Goal: Information Seeking & Learning: Learn about a topic

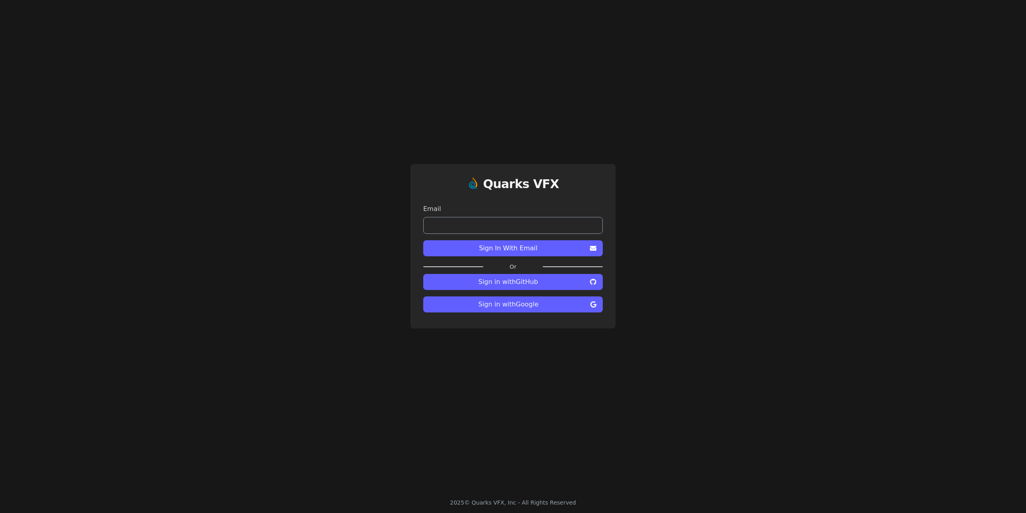
click at [518, 302] on span "Sign in with Google" at bounding box center [509, 304] width 158 height 10
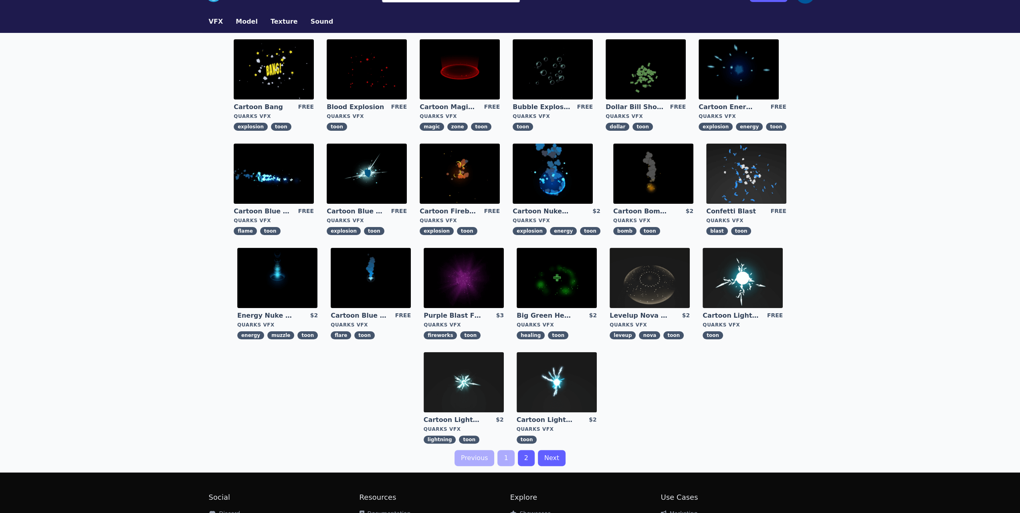
scroll to position [40, 0]
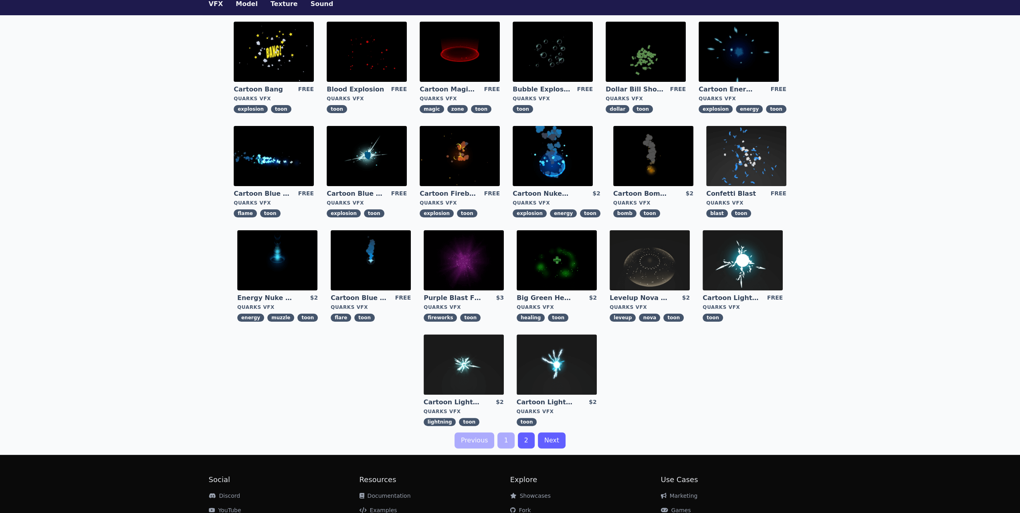
click at [568, 142] on img at bounding box center [553, 156] width 80 height 60
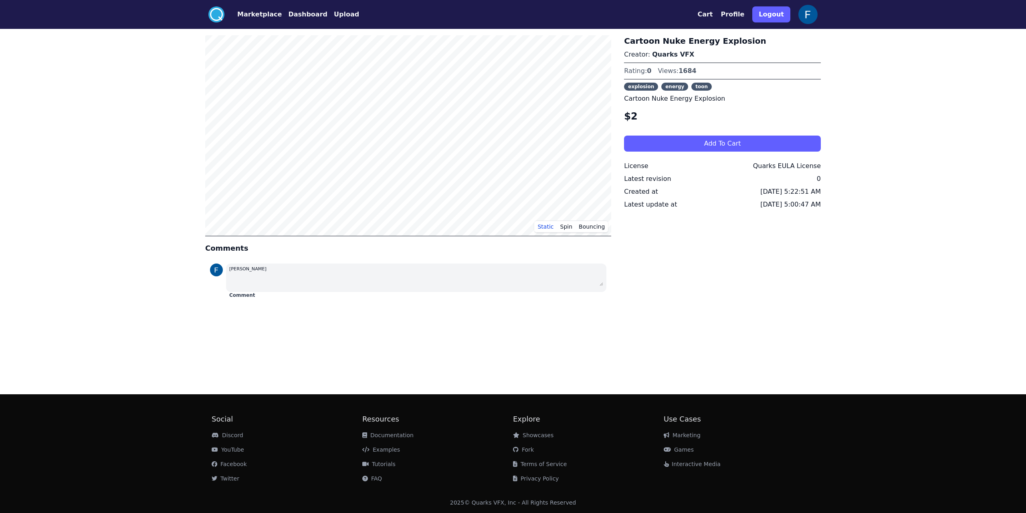
click at [131, 110] on div ".cls-1{fill:#fff;}.cls-2{fill:#29abe2;} Marketplace Dashboard Upload Cart Profi…" at bounding box center [513, 256] width 1026 height 513
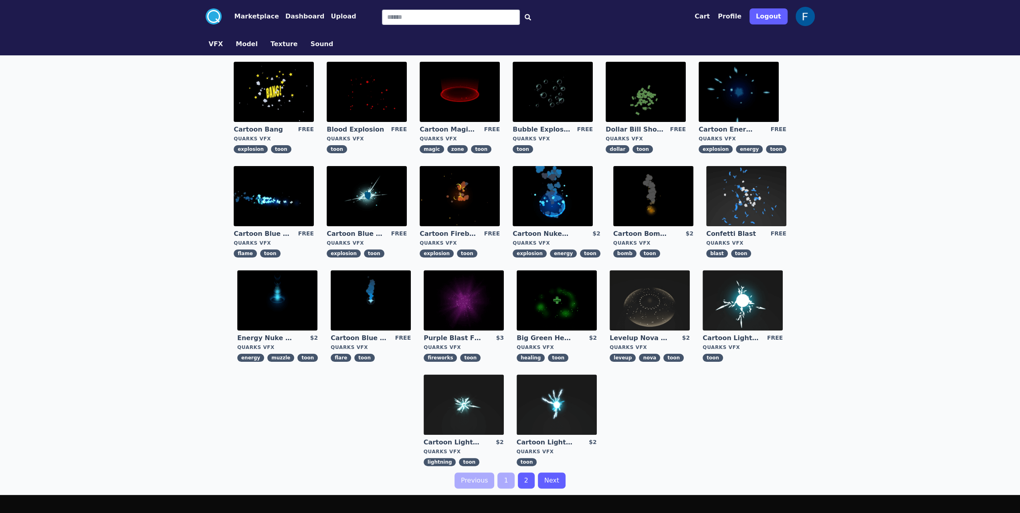
click at [275, 100] on img at bounding box center [274, 92] width 80 height 60
click at [385, 296] on img at bounding box center [371, 300] width 80 height 60
click at [383, 186] on img at bounding box center [367, 196] width 80 height 60
click at [493, 90] on img at bounding box center [460, 92] width 80 height 60
click at [751, 97] on img at bounding box center [739, 92] width 80 height 60
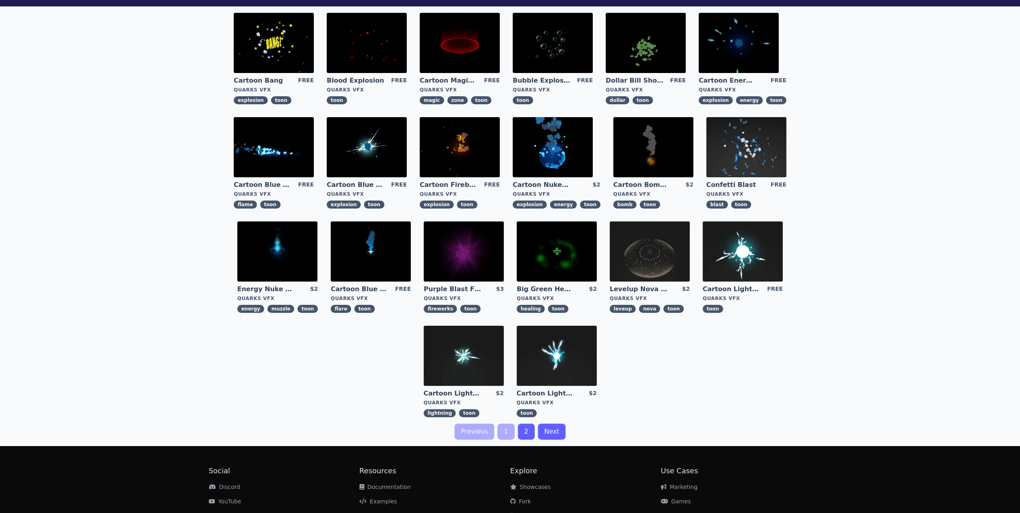
scroll to position [100, 0]
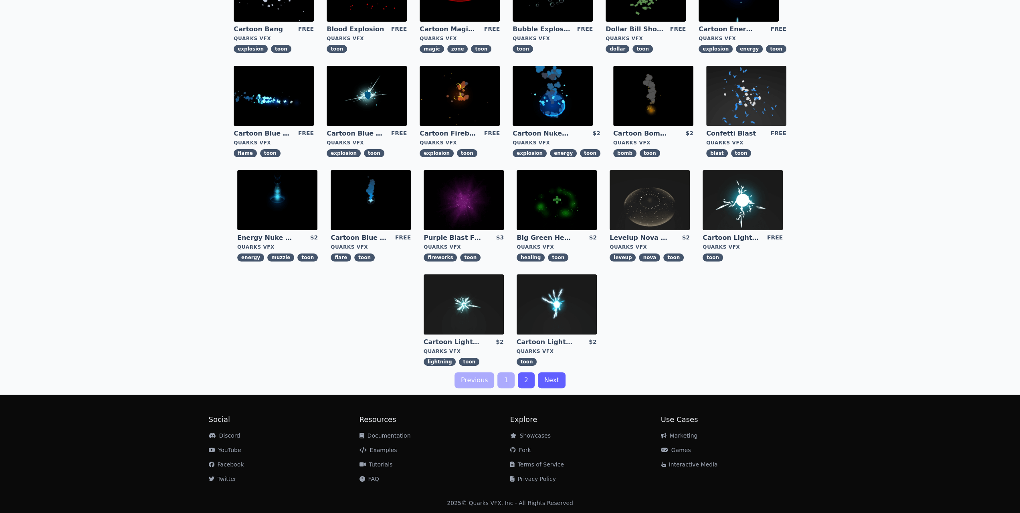
click at [525, 376] on link "2" at bounding box center [526, 380] width 17 height 16
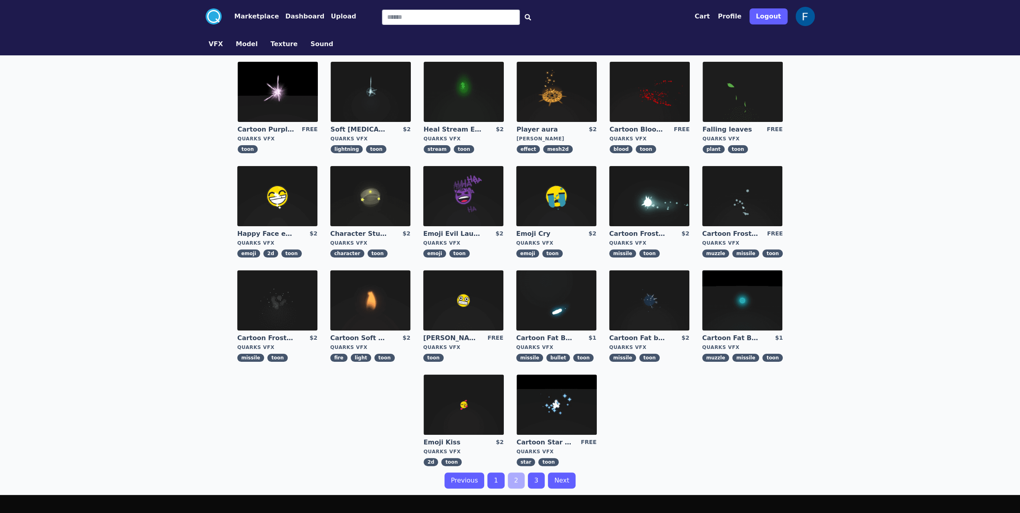
click at [764, 208] on img at bounding box center [742, 196] width 80 height 60
click at [639, 82] on img at bounding box center [650, 92] width 80 height 60
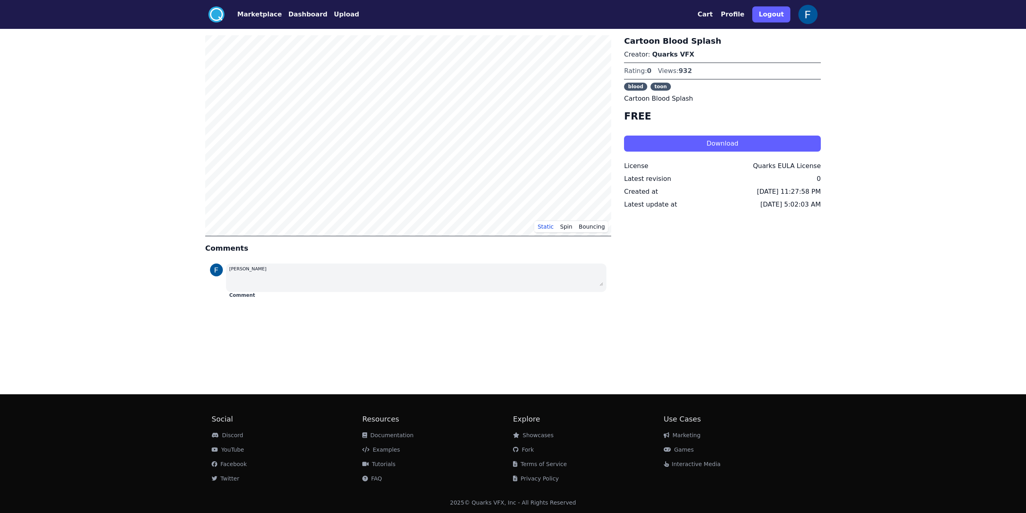
click at [265, 16] on button "Marketplace" at bounding box center [259, 15] width 44 height 10
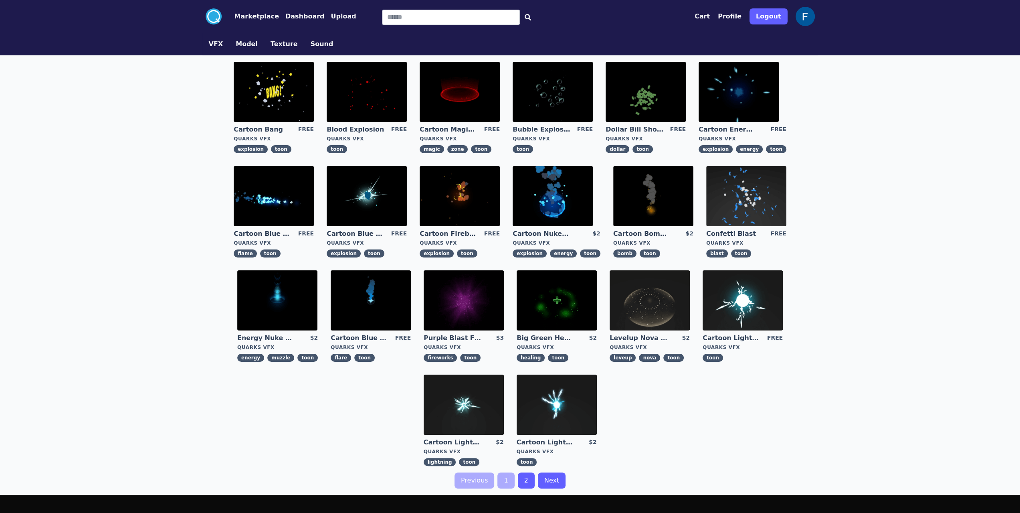
click at [212, 43] on button "VFX" at bounding box center [216, 44] width 14 height 10
click at [238, 44] on button "Model" at bounding box center [247, 44] width 22 height 10
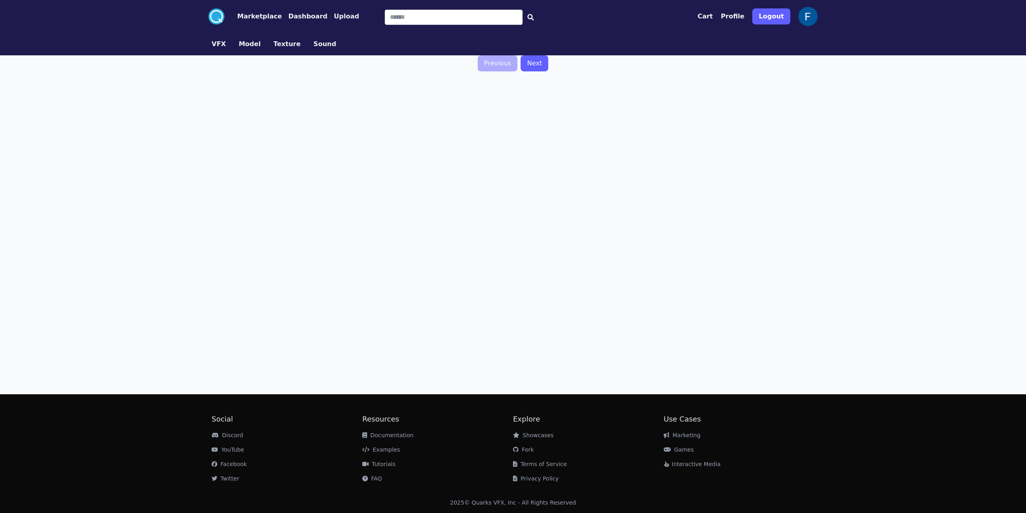
click at [283, 44] on button "Texture" at bounding box center [286, 44] width 27 height 10
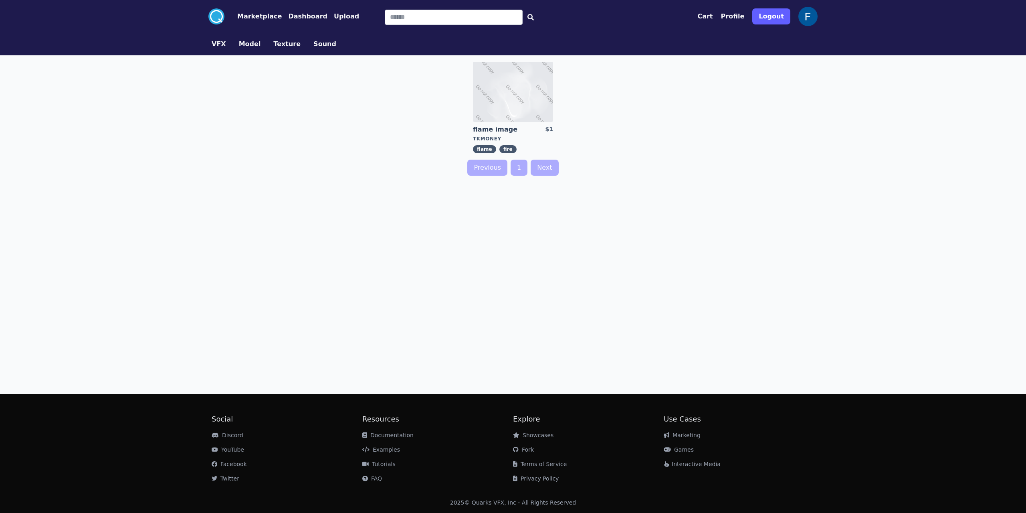
click at [323, 44] on button "Sound" at bounding box center [324, 44] width 23 height 10
click at [317, 50] on div "VFX Model Texture Sound" at bounding box center [513, 44] width 616 height 22
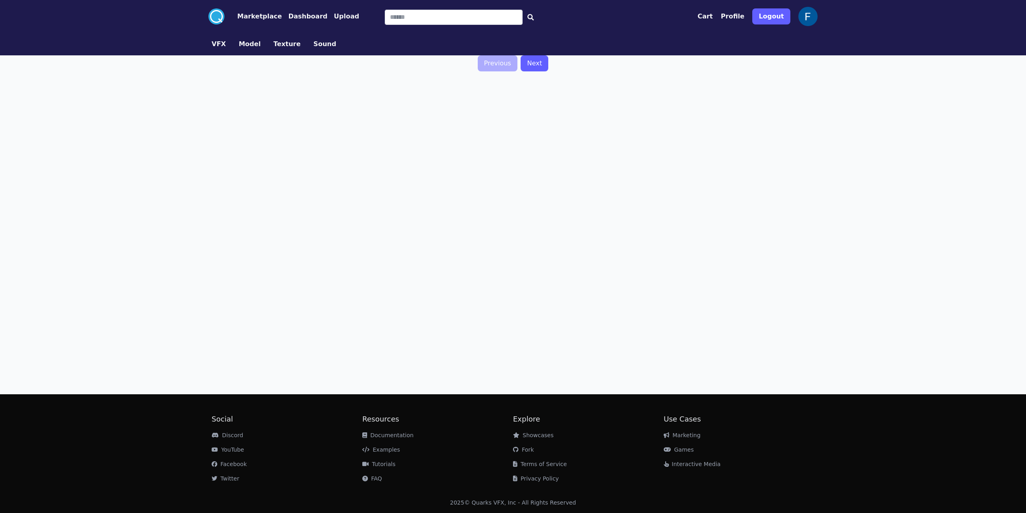
click at [317, 44] on button "Sound" at bounding box center [324, 44] width 23 height 10
click at [210, 49] on div "VFX Model Texture Sound" at bounding box center [513, 44] width 616 height 22
click at [218, 45] on button "VFX" at bounding box center [219, 44] width 14 height 10
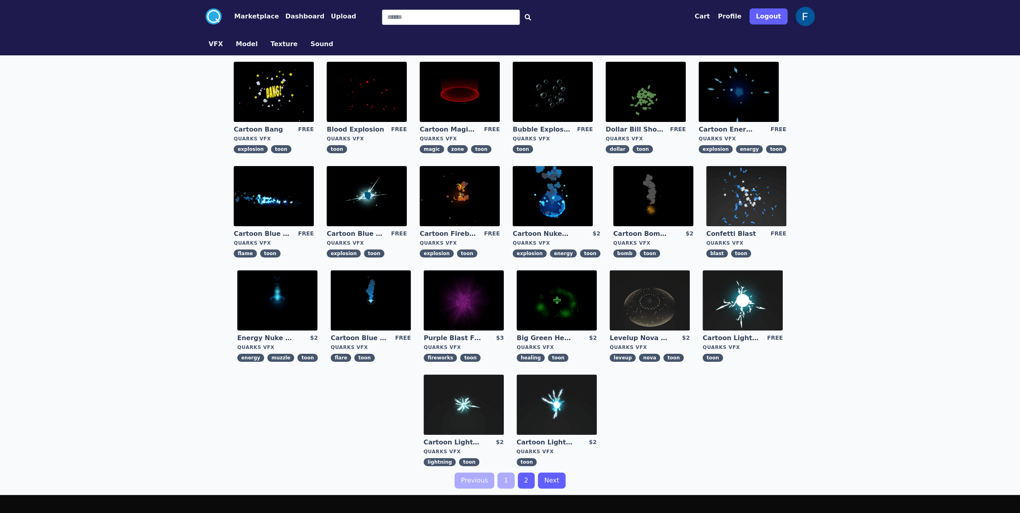
click at [216, 17] on circle at bounding box center [214, 16] width 16 height 16
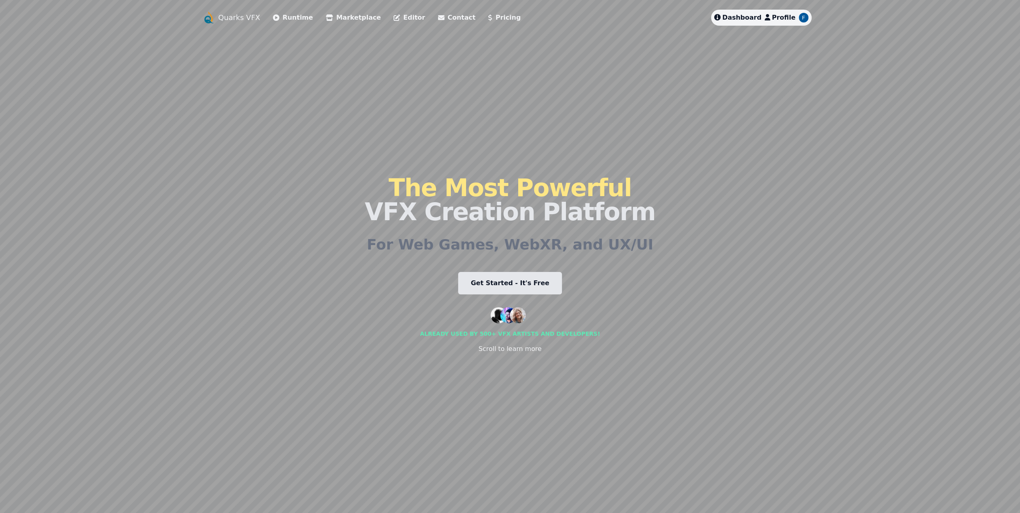
drag, startPoint x: 289, startPoint y: 134, endPoint x: 309, endPoint y: 108, distance: 32.9
click at [309, 108] on div "Quarks VFX Runtime Marketplace Editor Contact Pricing Dashboard Profile The Mos…" at bounding box center [510, 256] width 616 height 493
click at [494, 18] on link "Pricing" at bounding box center [504, 18] width 32 height 10
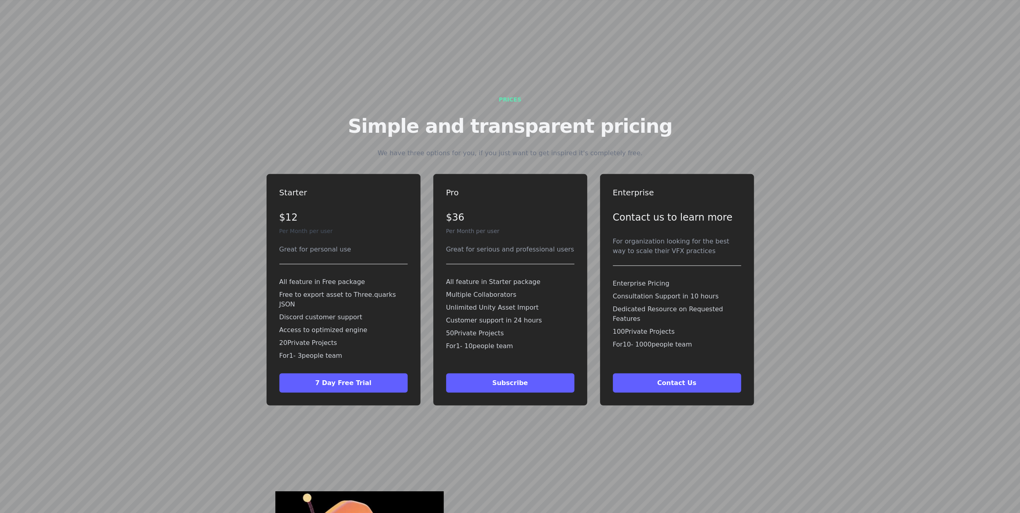
scroll to position [2078, 0]
